Goal: Information Seeking & Learning: Stay updated

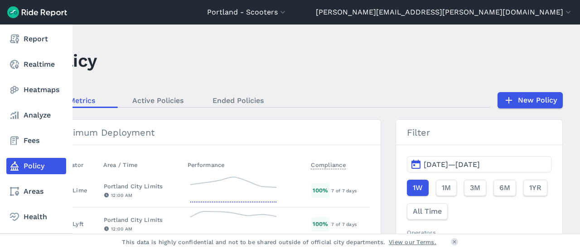
click at [42, 29] on nav "Report Realtime Heatmaps Analyze Fees Policy Areas Health Datasets" at bounding box center [36, 140] width 72 height 232
click at [39, 39] on link "Report" at bounding box center [36, 39] width 60 height 16
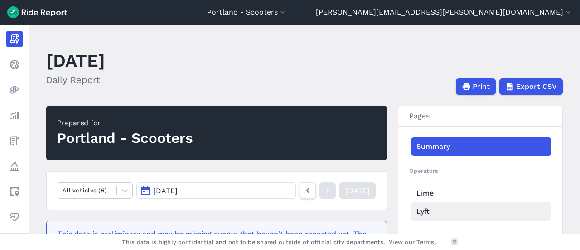
click at [428, 213] on link "Lyft" at bounding box center [481, 211] width 140 height 18
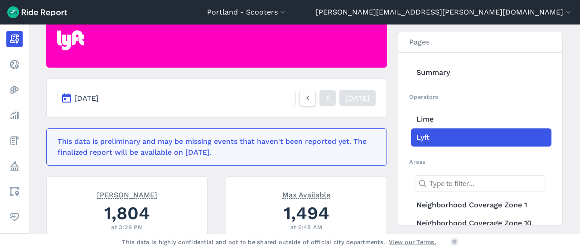
scroll to position [91, 0]
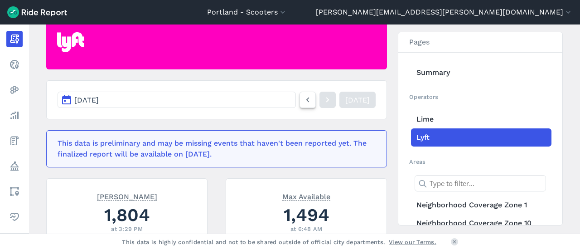
click at [303, 100] on icon at bounding box center [308, 99] width 10 height 11
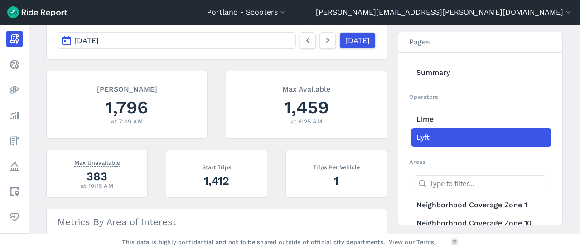
scroll to position [136, 0]
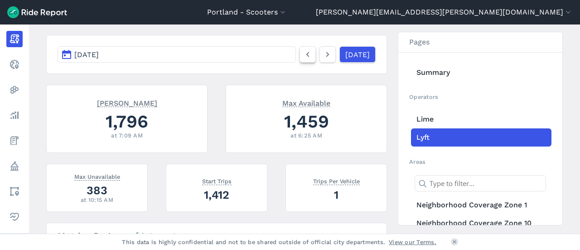
click at [303, 57] on icon at bounding box center [308, 54] width 10 height 11
click at [303, 53] on icon at bounding box center [308, 54] width 10 height 11
click at [303, 52] on icon at bounding box center [308, 54] width 10 height 11
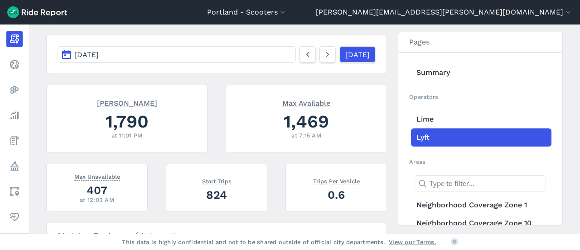
click at [285, 53] on div "[DATE] [DATE]" at bounding box center [217, 54] width 318 height 16
click at [303, 58] on icon at bounding box center [308, 54] width 10 height 11
